Goal: Information Seeking & Learning: Learn about a topic

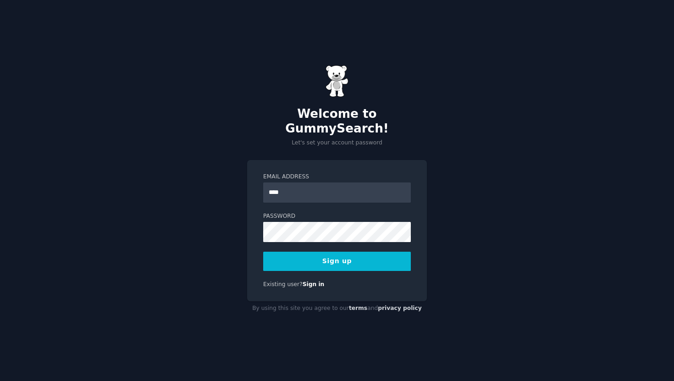
type input "**********"
click at [377, 252] on button "Sign up" at bounding box center [337, 261] width 148 height 19
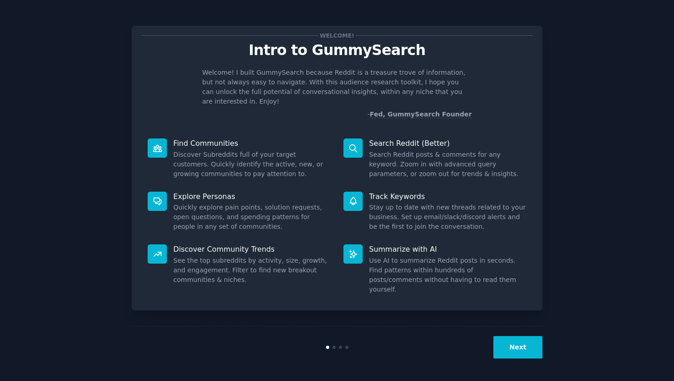
click at [522, 351] on button "Next" at bounding box center [518, 347] width 49 height 22
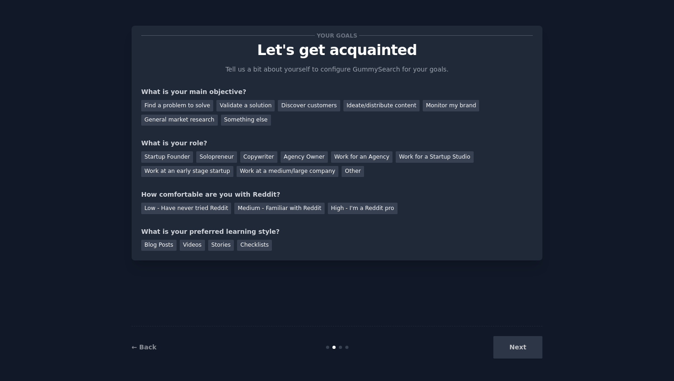
click at [522, 351] on div "Next" at bounding box center [473, 347] width 137 height 22
drag, startPoint x: 510, startPoint y: 341, endPoint x: 511, endPoint y: 347, distance: 6.1
click at [510, 345] on div "Next" at bounding box center [473, 347] width 137 height 22
drag, startPoint x: 511, startPoint y: 347, endPoint x: 509, endPoint y: 343, distance: 5.1
click at [511, 347] on div "Next" at bounding box center [473, 347] width 137 height 22
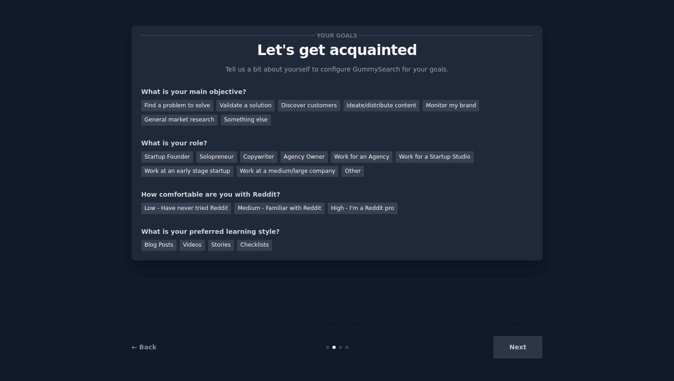
drag, startPoint x: 251, startPoint y: 248, endPoint x: 233, endPoint y: 249, distance: 17.9
click at [251, 248] on div "Checklists" at bounding box center [254, 245] width 35 height 11
drag, startPoint x: 220, startPoint y: 248, endPoint x: 215, endPoint y: 249, distance: 5.1
click at [220, 248] on div "Stories" at bounding box center [221, 245] width 26 height 11
click at [242, 247] on div "Checklists" at bounding box center [254, 245] width 35 height 11
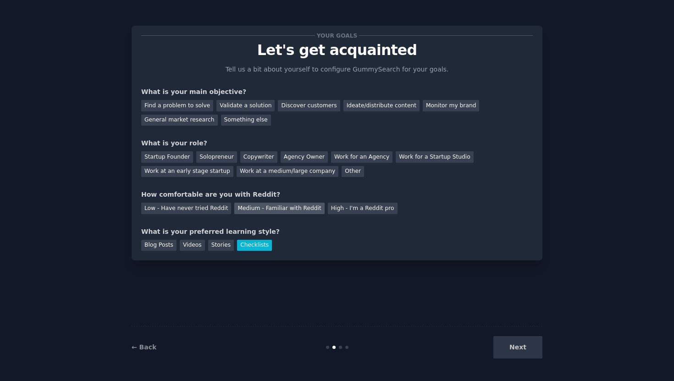
click at [278, 207] on div "Medium - Familiar with Reddit" at bounding box center [279, 208] width 90 height 11
click at [181, 160] on div "Startup Founder" at bounding box center [167, 156] width 52 height 11
click at [251, 161] on div "Copywriter" at bounding box center [258, 156] width 37 height 11
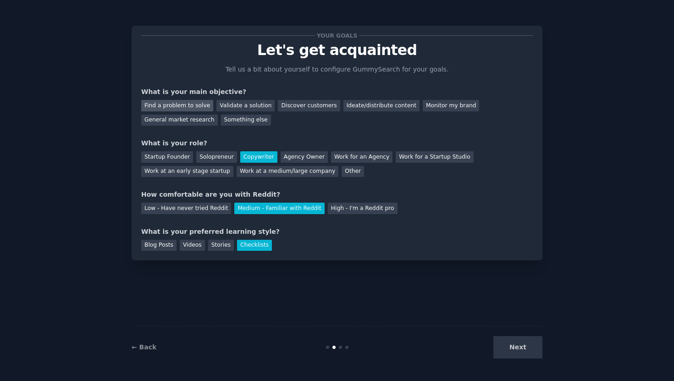
click at [170, 103] on div "Find a problem to solve" at bounding box center [177, 105] width 72 height 11
click at [511, 343] on button "Next" at bounding box center [518, 347] width 49 height 22
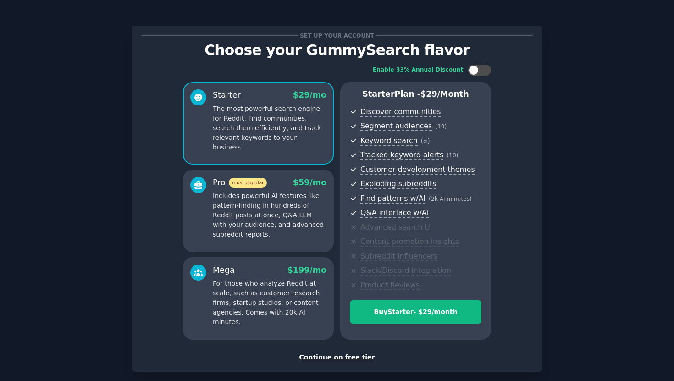
scroll to position [46, 0]
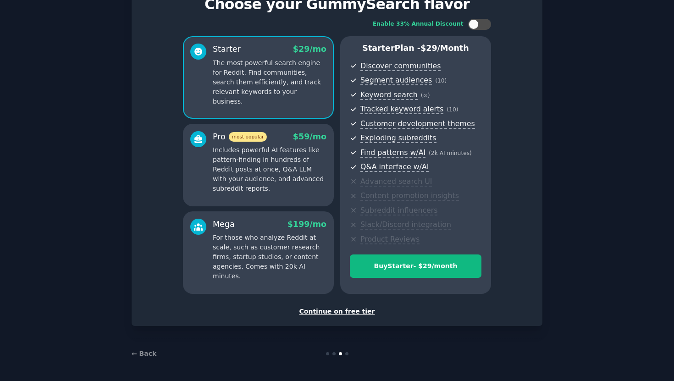
click at [339, 314] on div "Continue on free tier" at bounding box center [337, 312] width 392 height 10
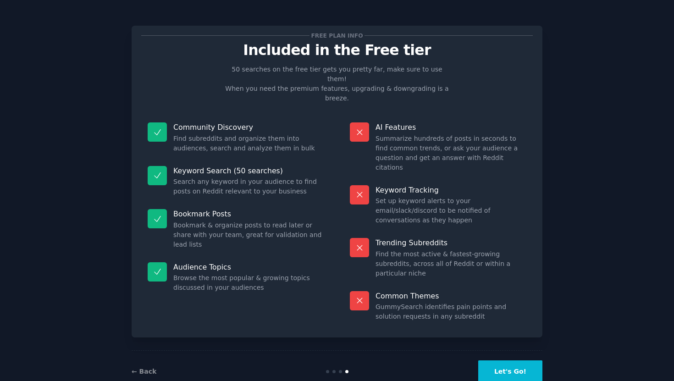
drag, startPoint x: 488, startPoint y: 305, endPoint x: 508, endPoint y: 329, distance: 30.9
click at [488, 305] on div "Free plan info Included in the Free tier 50 searches on the free tier gets you …" at bounding box center [337, 203] width 411 height 380
click at [513, 361] on button "Let's Go!" at bounding box center [510, 372] width 64 height 22
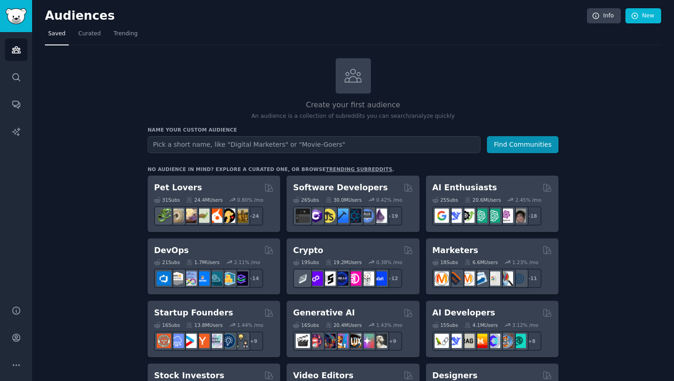
click at [83, 35] on span "Curated" at bounding box center [89, 34] width 22 height 8
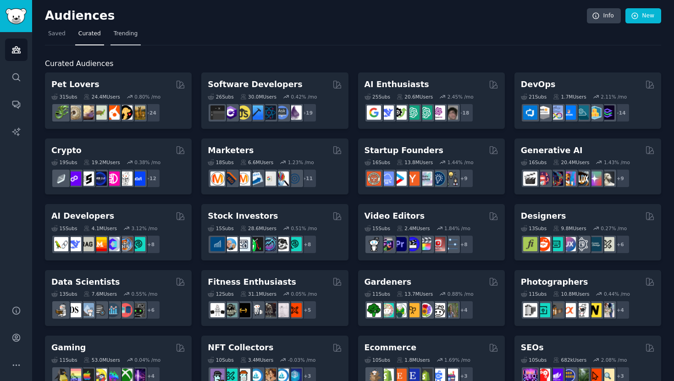
click at [122, 35] on span "Trending" at bounding box center [126, 34] width 24 height 8
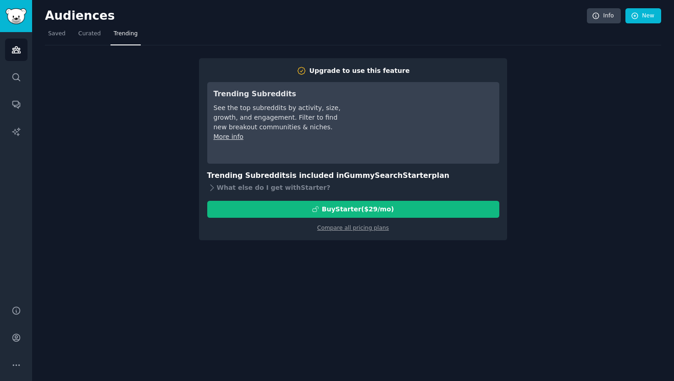
drag, startPoint x: 66, startPoint y: 37, endPoint x: 75, endPoint y: 134, distance: 98.1
click at [65, 37] on link "Saved" at bounding box center [57, 36] width 24 height 19
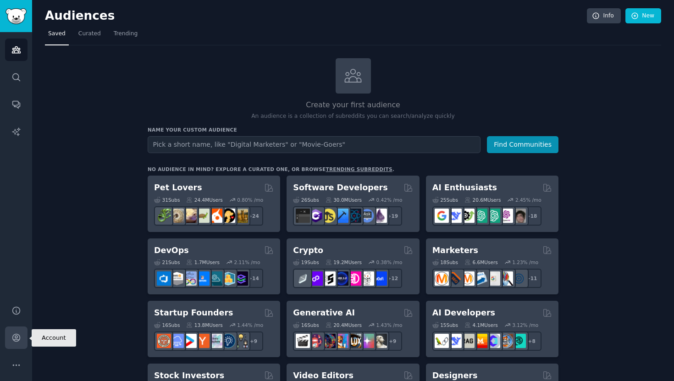
click at [20, 331] on link "Account" at bounding box center [16, 338] width 22 height 22
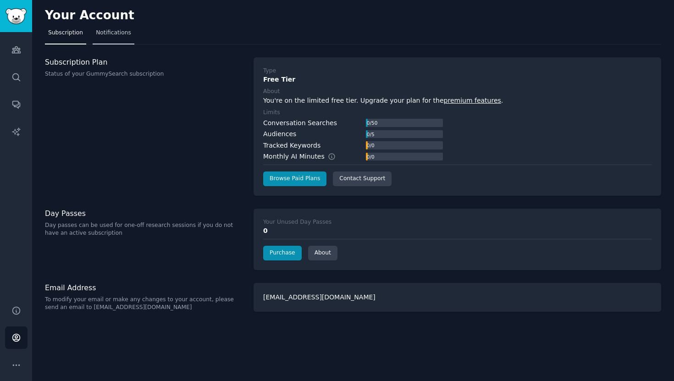
click at [115, 35] on span "Notifications" at bounding box center [113, 33] width 35 height 8
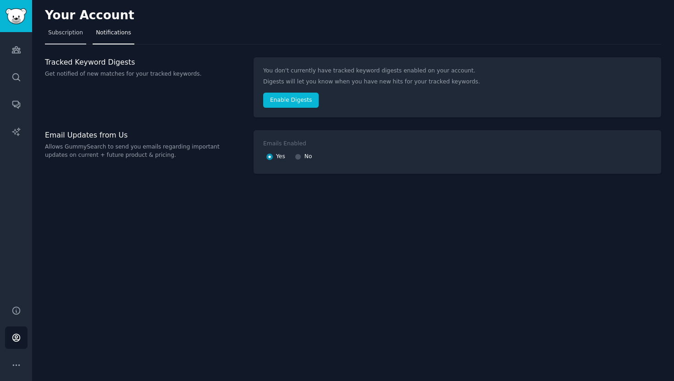
click at [77, 42] on link "Subscription" at bounding box center [65, 35] width 41 height 19
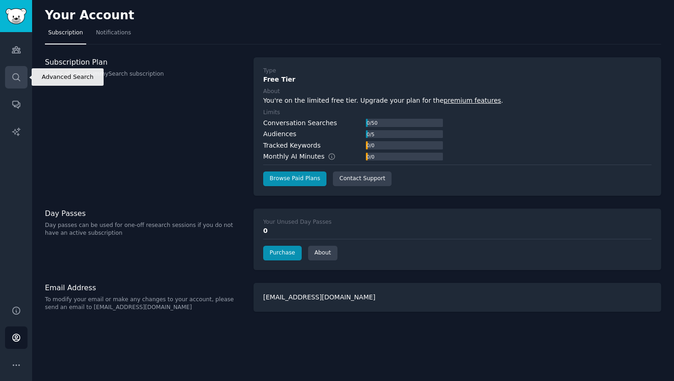
click at [17, 78] on icon "Sidebar" at bounding box center [15, 76] width 7 height 7
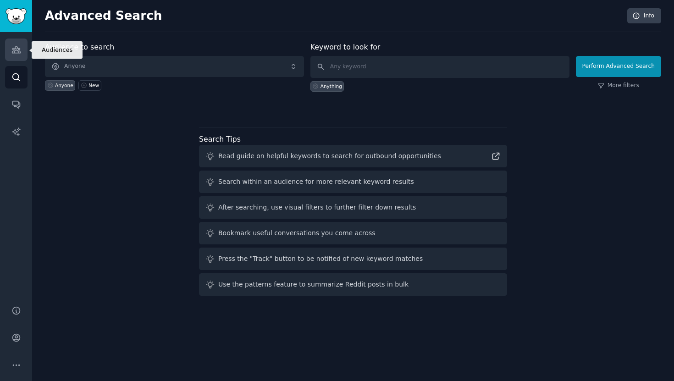
click at [13, 47] on icon "Sidebar" at bounding box center [16, 50] width 10 height 10
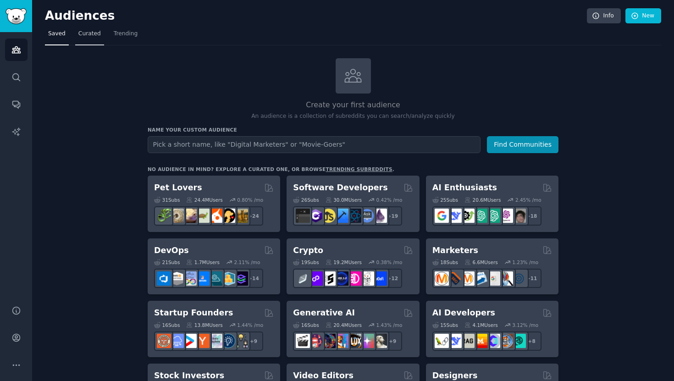
drag, startPoint x: 86, startPoint y: 33, endPoint x: 98, endPoint y: 33, distance: 11.9
click at [86, 33] on span "Curated" at bounding box center [89, 34] width 22 height 8
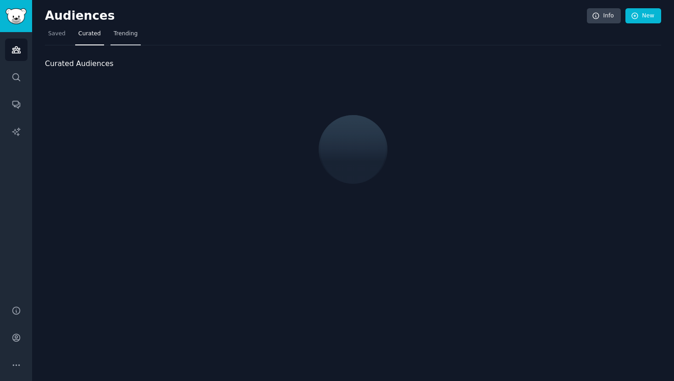
click at [126, 33] on span "Trending" at bounding box center [126, 34] width 24 height 8
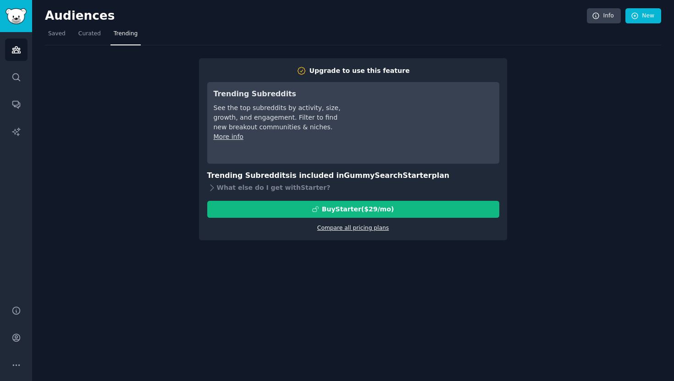
click at [355, 230] on link "Compare all pricing plans" at bounding box center [353, 228] width 72 height 6
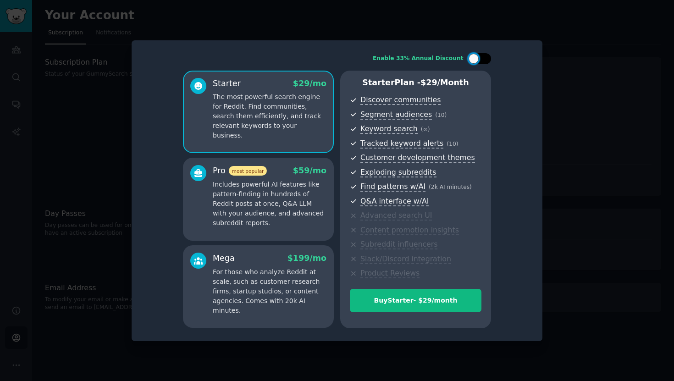
click at [477, 55] on div at bounding box center [474, 59] width 10 height 10
click at [483, 56] on div at bounding box center [486, 59] width 10 height 10
checkbox input "false"
click at [609, 69] on div at bounding box center [337, 190] width 674 height 381
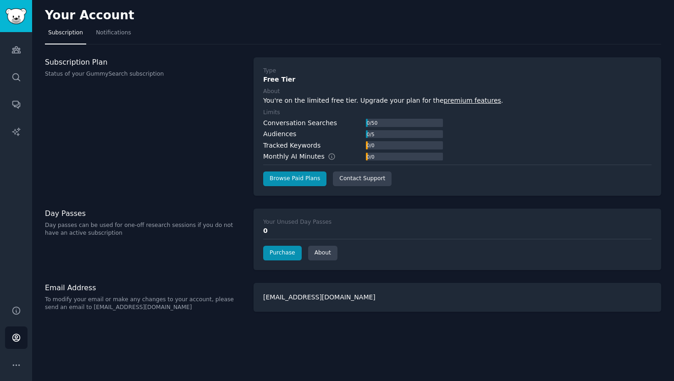
click at [60, 215] on h3 "Day Passes" at bounding box center [144, 214] width 199 height 10
drag, startPoint x: 60, startPoint y: 215, endPoint x: 62, endPoint y: 250, distance: 35.4
click at [60, 216] on h3 "Day Passes" at bounding box center [144, 214] width 199 height 10
click at [62, 289] on h3 "Email Address" at bounding box center [144, 288] width 199 height 10
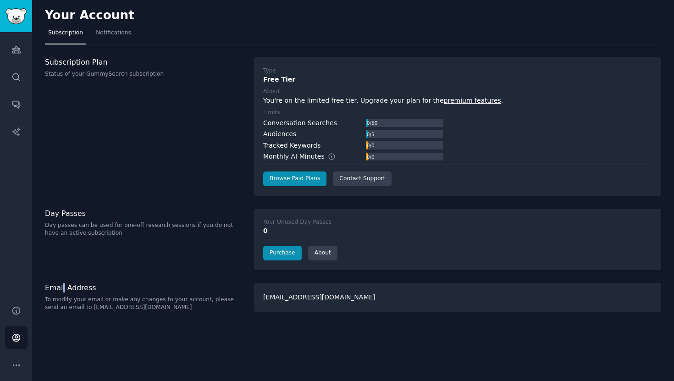
click at [62, 289] on h3 "Email Address" at bounding box center [144, 288] width 199 height 10
drag, startPoint x: 62, startPoint y: 289, endPoint x: 48, endPoint y: 139, distance: 151.6
click at [63, 280] on div "Your Account Subscription Notifications Subscription Plan Status of your GummyS…" at bounding box center [353, 190] width 642 height 381
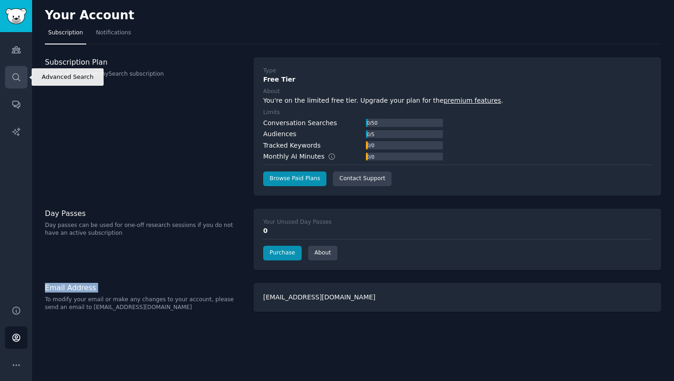
click at [12, 77] on icon "Sidebar" at bounding box center [15, 76] width 7 height 7
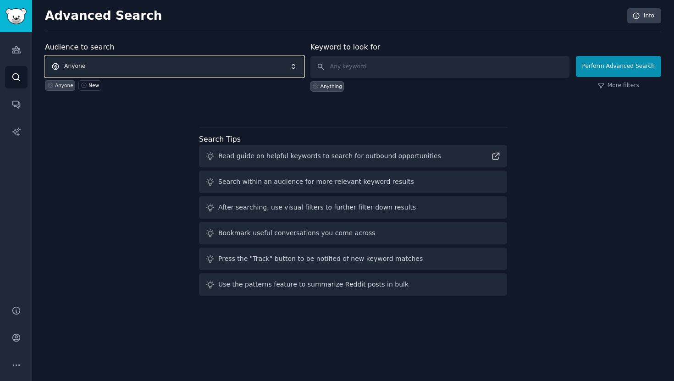
click at [199, 69] on span "Anyone" at bounding box center [174, 66] width 259 height 21
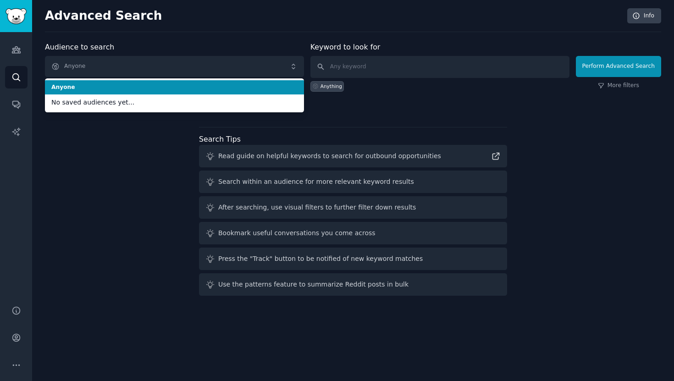
drag, startPoint x: 211, startPoint y: 49, endPoint x: 220, endPoint y: 49, distance: 9.2
click at [211, 49] on div "Audience to search Anyone Anyone No saved audiences yet... Anyone New" at bounding box center [174, 67] width 259 height 50
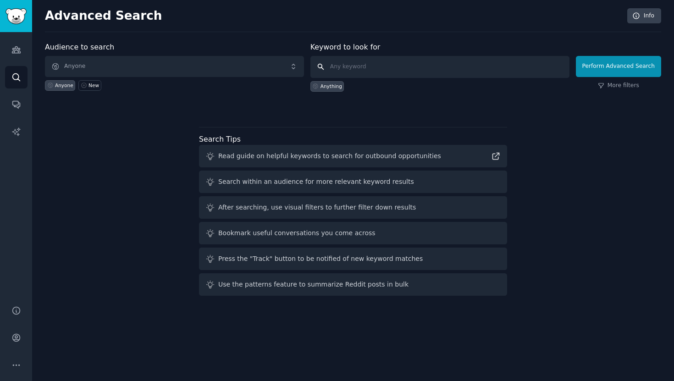
click at [391, 69] on input "text" at bounding box center [440, 67] width 259 height 22
click at [21, 106] on link "Conversations" at bounding box center [16, 104] width 22 height 22
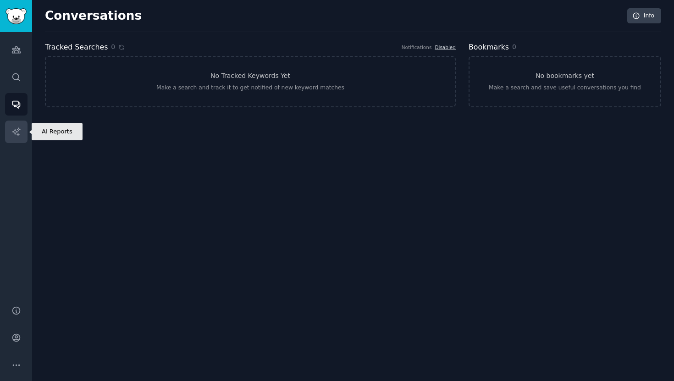
click at [14, 123] on link "AI Reports" at bounding box center [16, 132] width 22 height 22
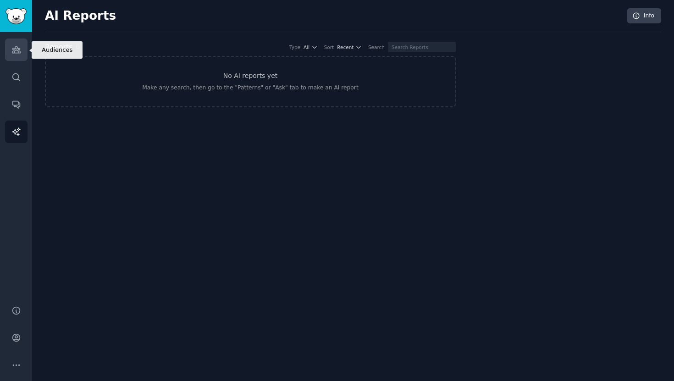
click at [13, 55] on link "Audiences" at bounding box center [16, 50] width 22 height 22
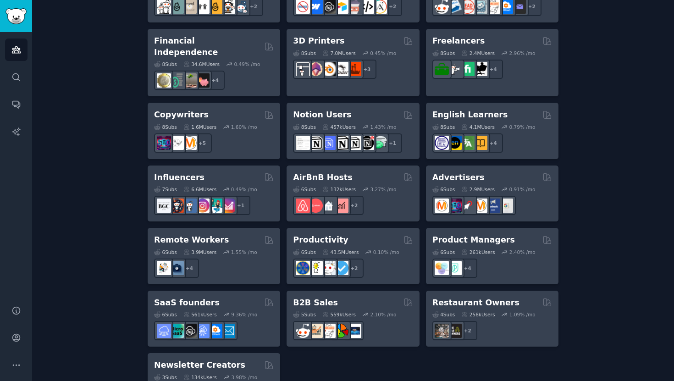
scroll to position [677, 0]
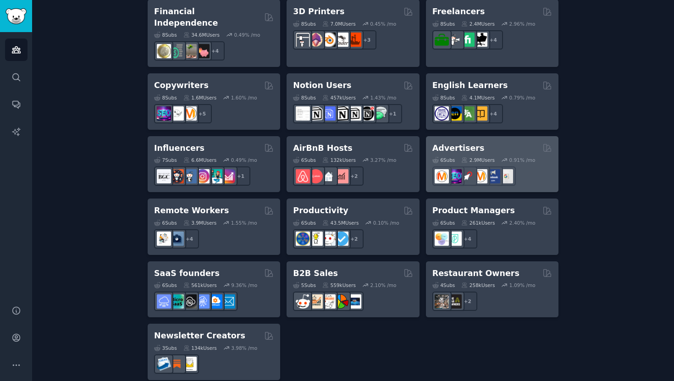
click at [493, 143] on div "Advertisers" at bounding box center [493, 148] width 120 height 11
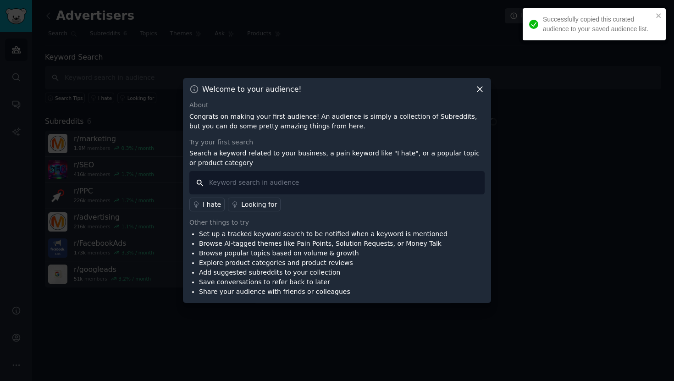
click at [274, 186] on input "text" at bounding box center [336, 182] width 295 height 23
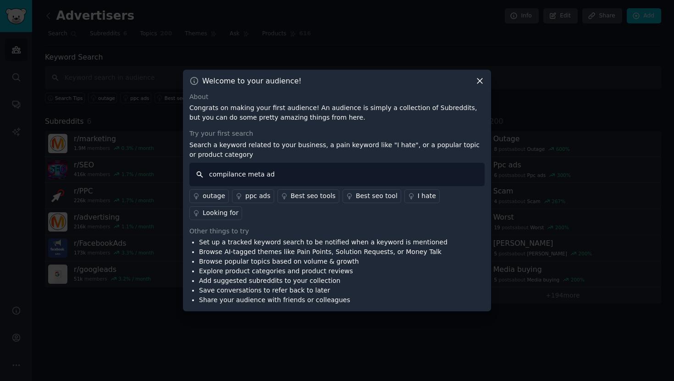
type input "compilance meta ads"
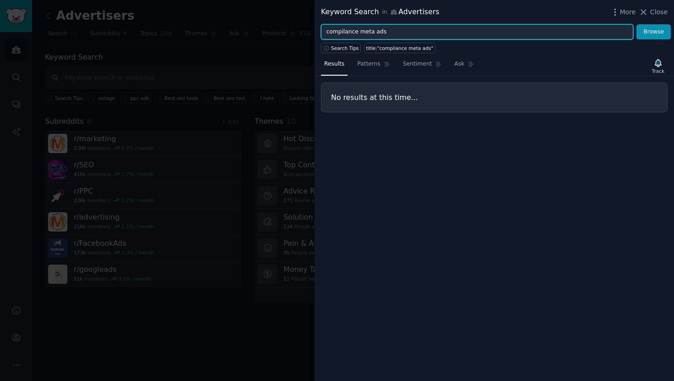
click at [352, 31] on input "compilance meta ads" at bounding box center [477, 32] width 312 height 16
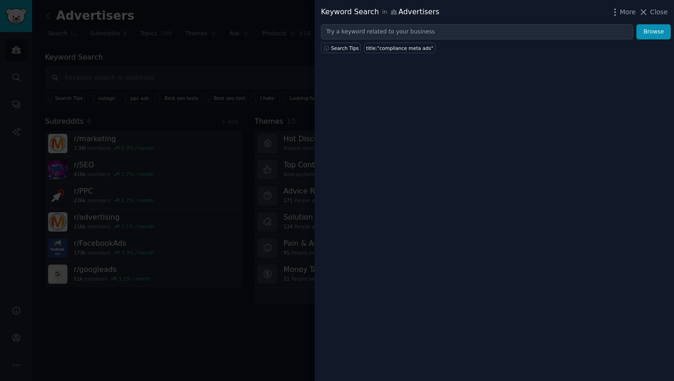
drag, startPoint x: 646, startPoint y: 11, endPoint x: 615, endPoint y: 16, distance: 31.6
click at [647, 11] on icon at bounding box center [644, 12] width 10 height 10
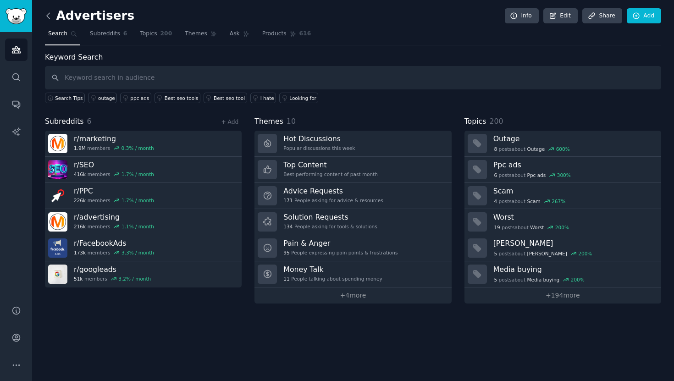
click at [49, 15] on icon at bounding box center [49, 16] width 10 height 10
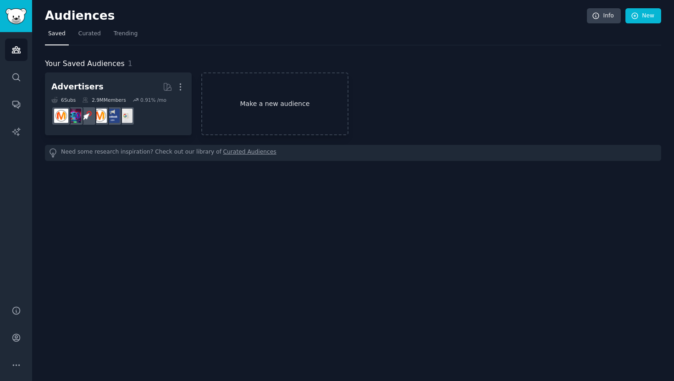
click at [269, 100] on link "Make a new audience" at bounding box center [274, 103] width 147 height 63
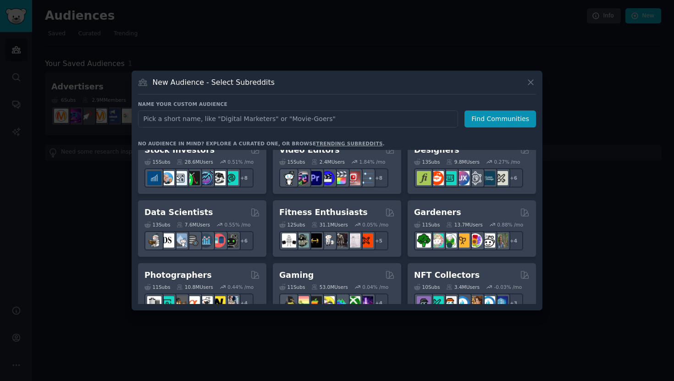
scroll to position [210, 0]
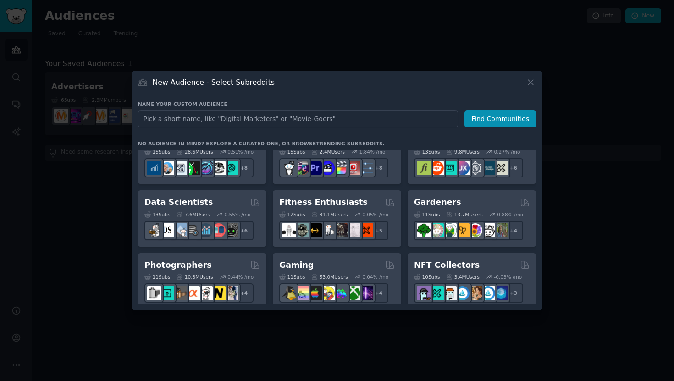
click at [314, 204] on h2 "Fitness Enthusiasts" at bounding box center [323, 202] width 89 height 11
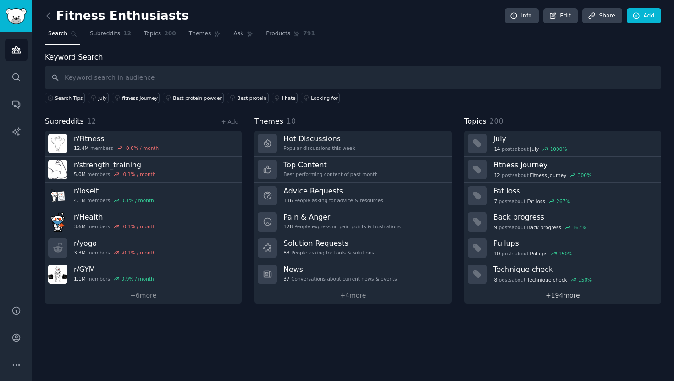
click at [565, 296] on link "+ 194 more" at bounding box center [563, 296] width 197 height 16
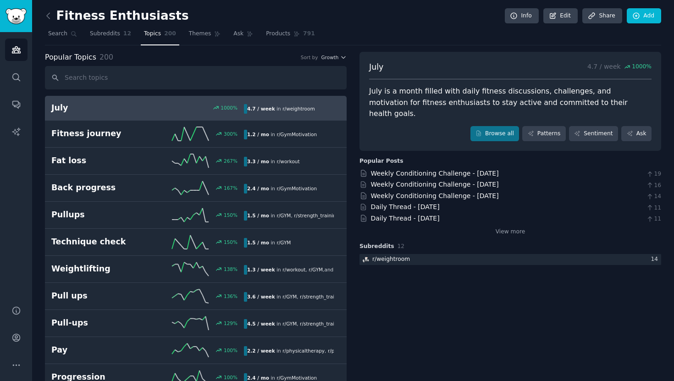
click at [388, 93] on div "July is a month filled with daily fitness discussions, challenges, and motivati…" at bounding box center [510, 103] width 283 height 34
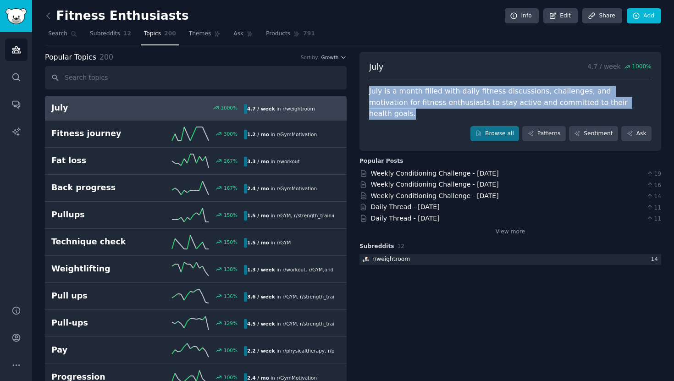
click at [388, 93] on div "July is a month filled with daily fitness discussions, challenges, and motivati…" at bounding box center [510, 103] width 283 height 34
click at [384, 107] on div "July is a month filled with daily fitness discussions, challenges, and motivati…" at bounding box center [510, 103] width 283 height 34
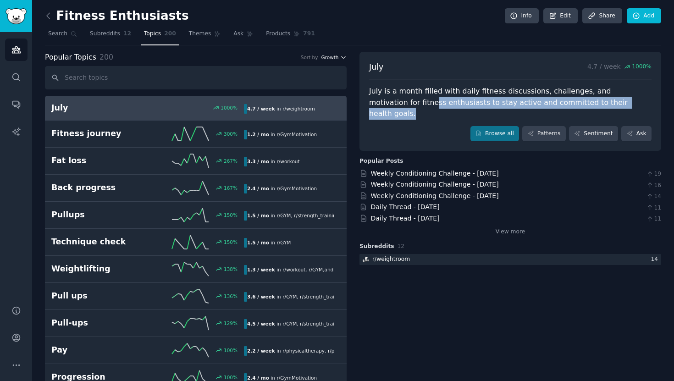
click at [338, 59] on button "Growth" at bounding box center [334, 57] width 26 height 6
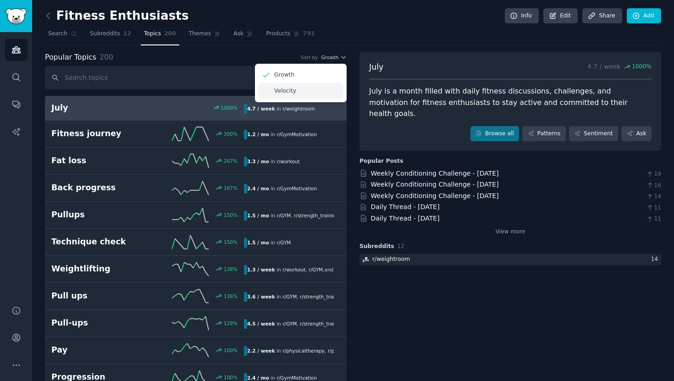
click at [327, 91] on div "Velocity" at bounding box center [300, 91] width 85 height 16
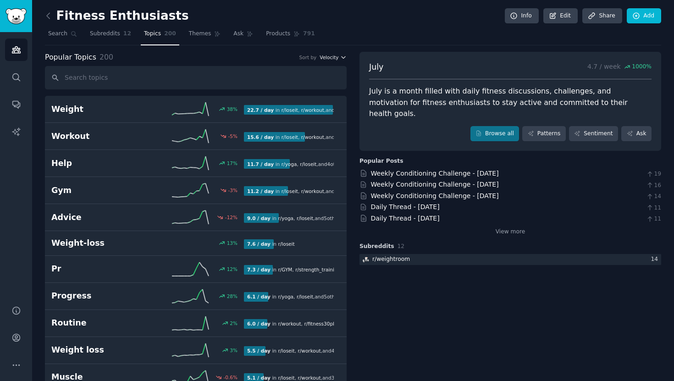
click at [329, 57] on span "Velocity" at bounding box center [329, 57] width 19 height 6
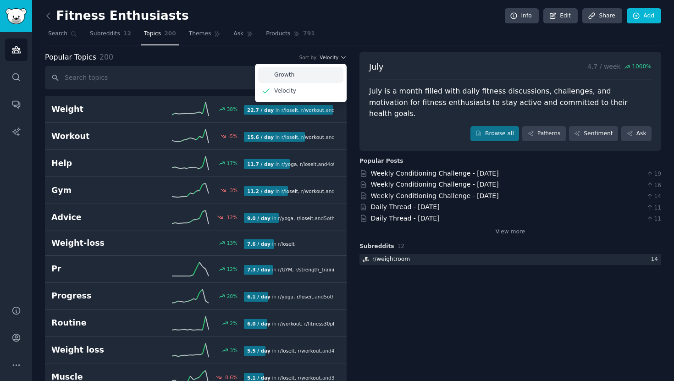
click at [318, 76] on div "Growth" at bounding box center [300, 75] width 85 height 16
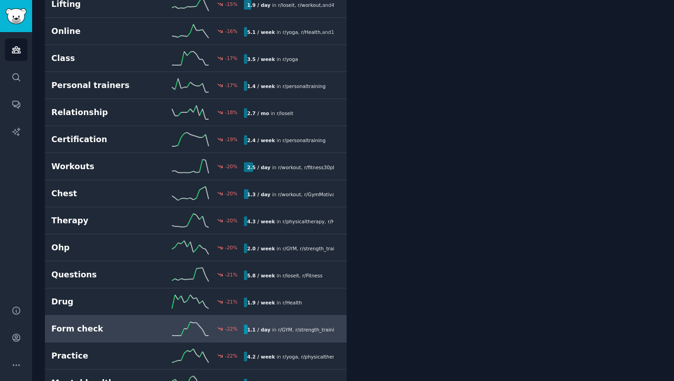
scroll to position [4112, 0]
